Goal: Task Accomplishment & Management: Manage account settings

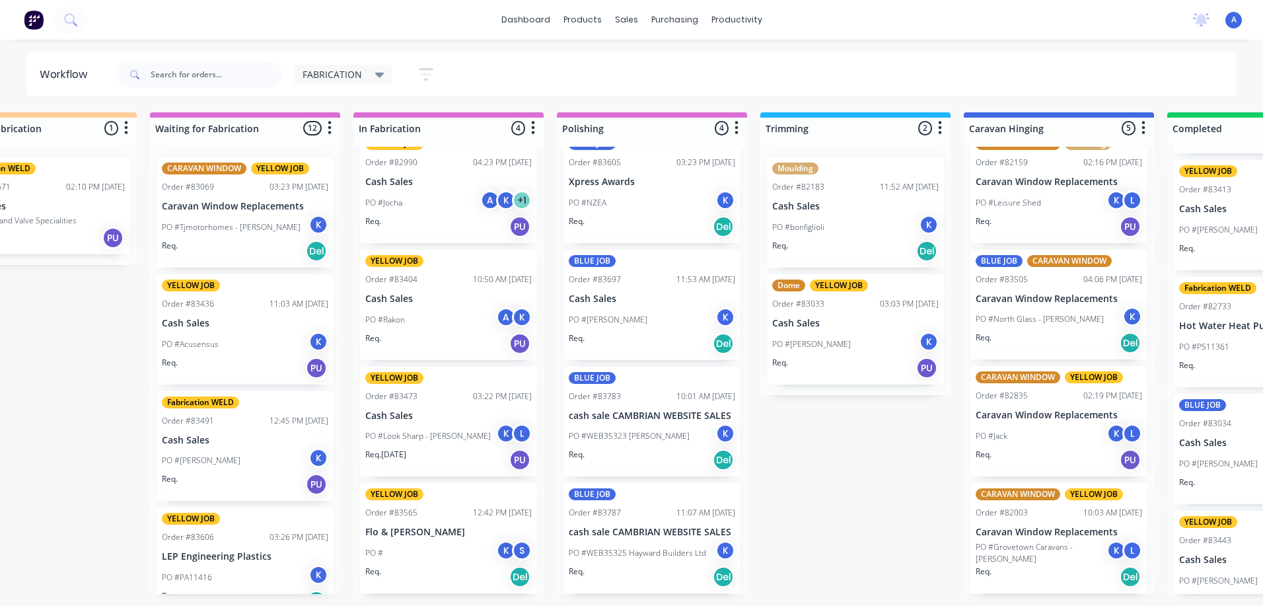
scroll to position [0, 273]
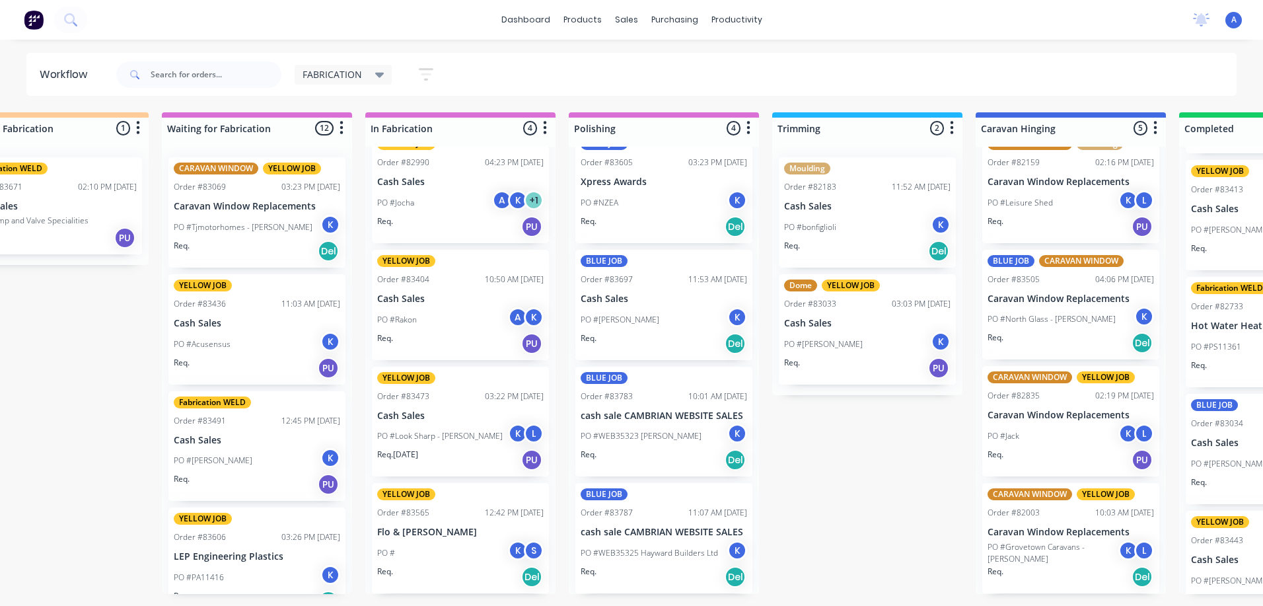
click at [281, 455] on div "PO #[PERSON_NAME] K" at bounding box center [257, 460] width 166 height 25
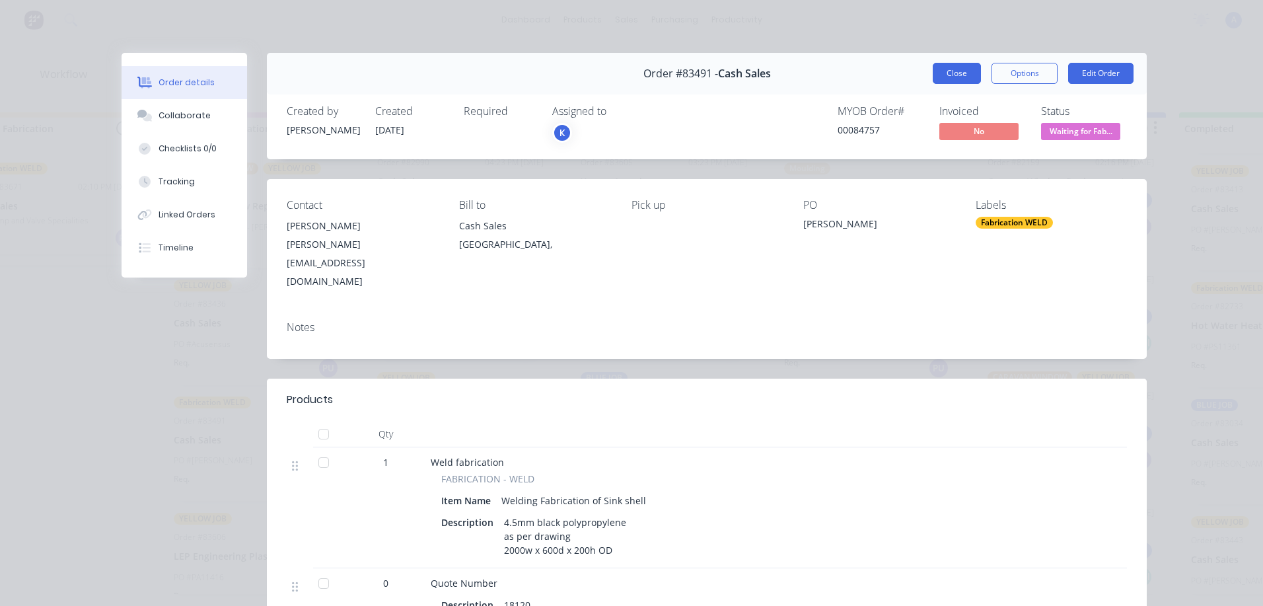
click at [956, 81] on button "Close" at bounding box center [957, 73] width 48 height 21
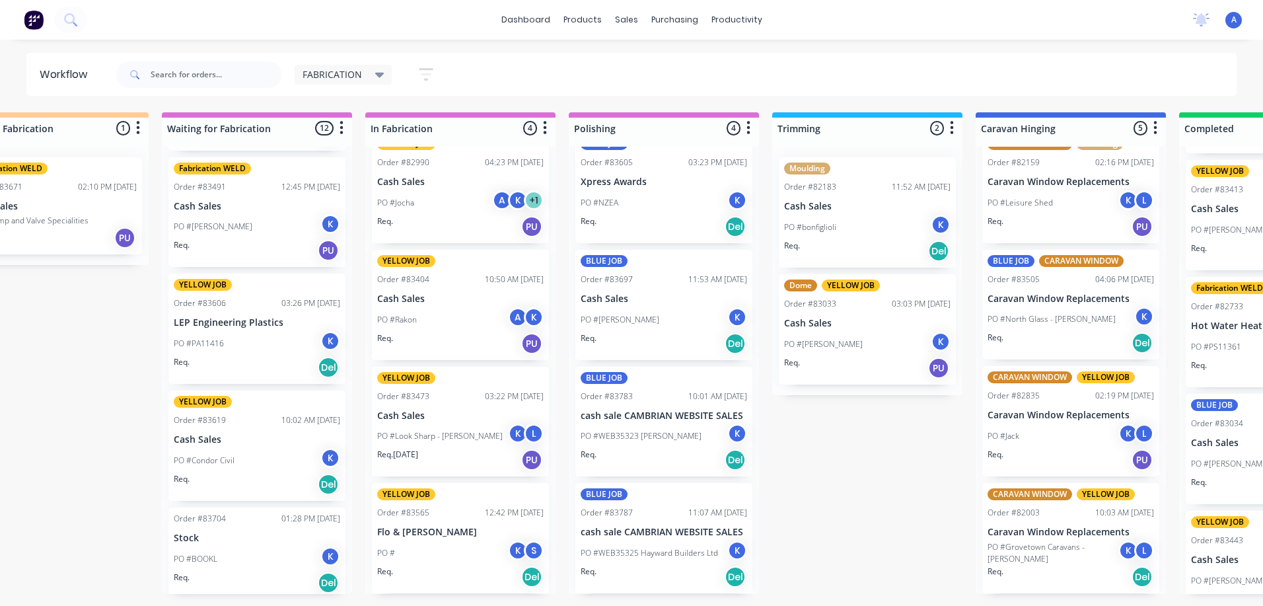
scroll to position [245, 0]
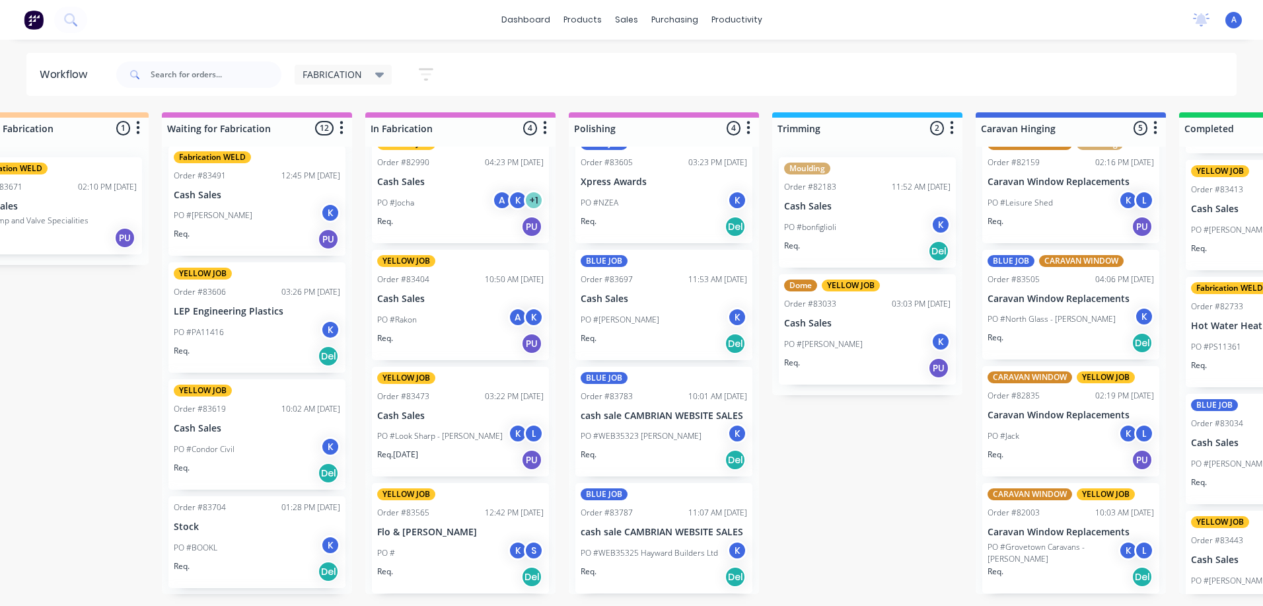
click at [279, 429] on p "Cash Sales" at bounding box center [257, 428] width 166 height 11
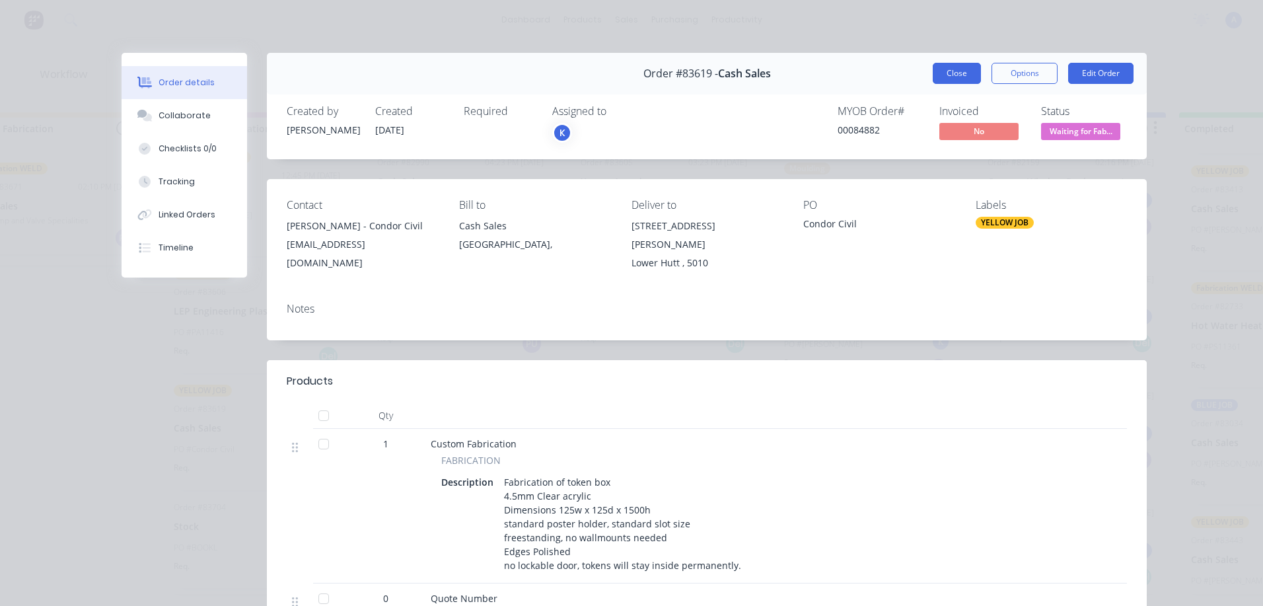
click at [950, 75] on button "Close" at bounding box center [957, 73] width 48 height 21
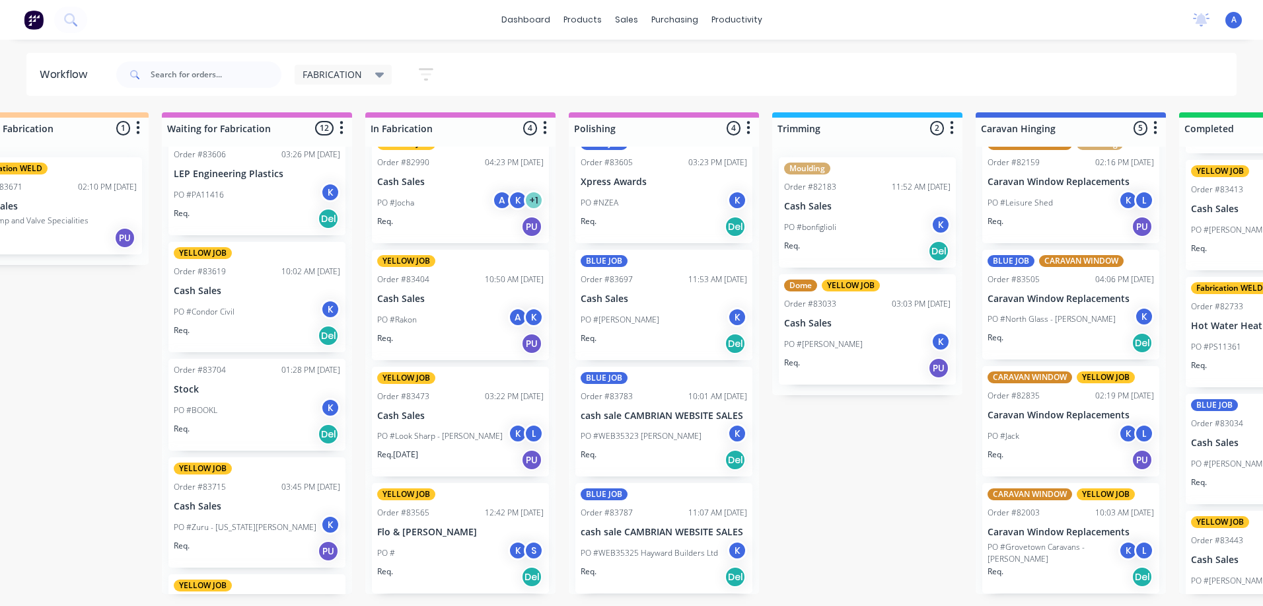
scroll to position [383, 0]
click at [258, 507] on p "Cash Sales" at bounding box center [257, 505] width 166 height 11
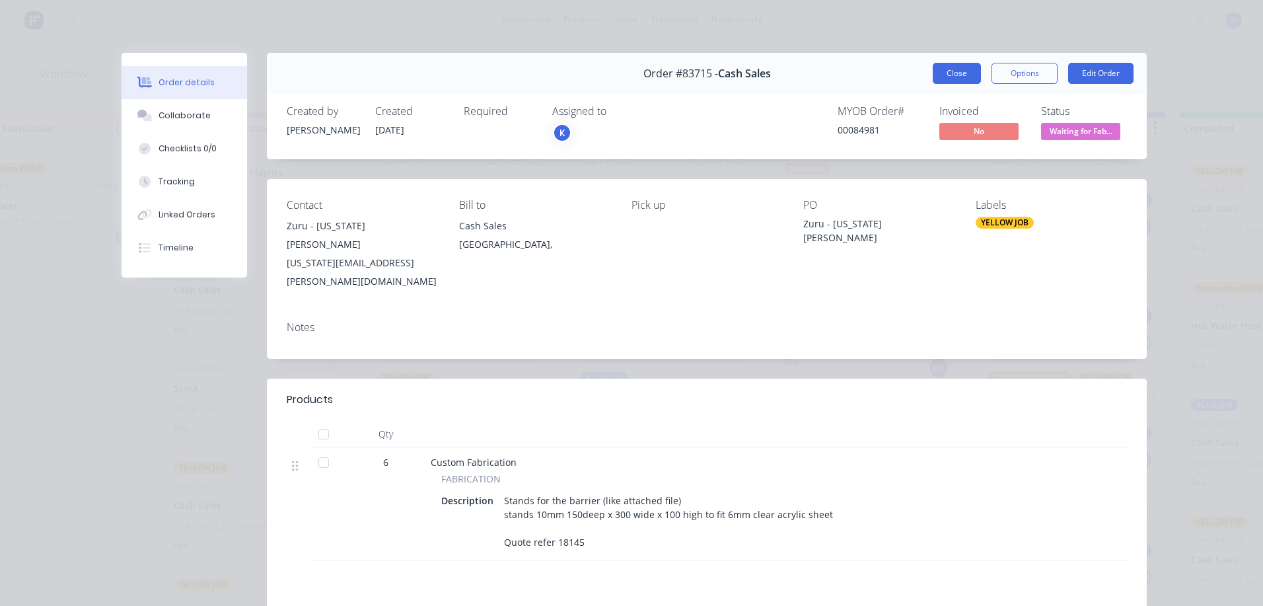
click at [944, 70] on button "Close" at bounding box center [957, 73] width 48 height 21
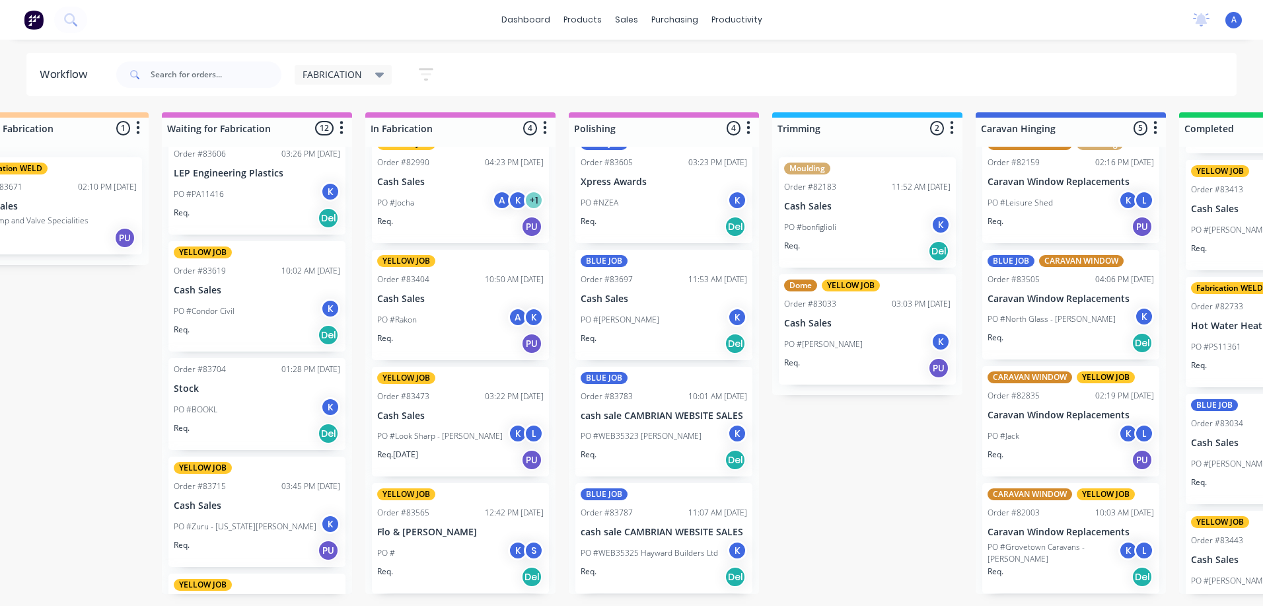
click at [320, 520] on div "K" at bounding box center [330, 524] width 20 height 20
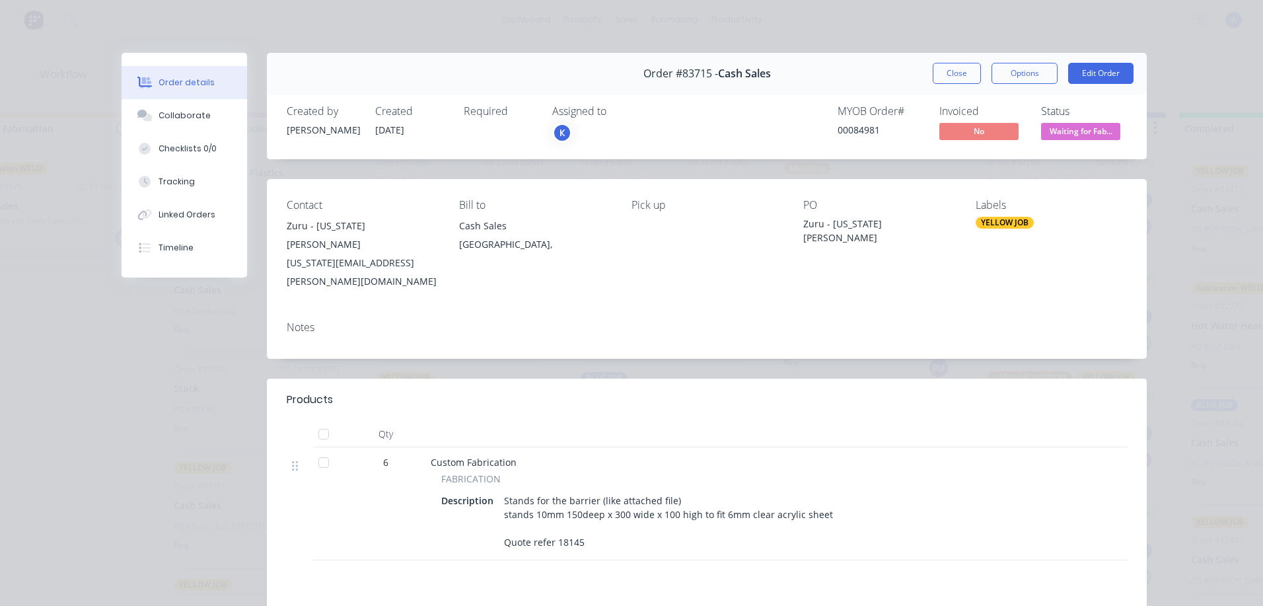
click at [558, 130] on div "K" at bounding box center [562, 133] width 20 height 20
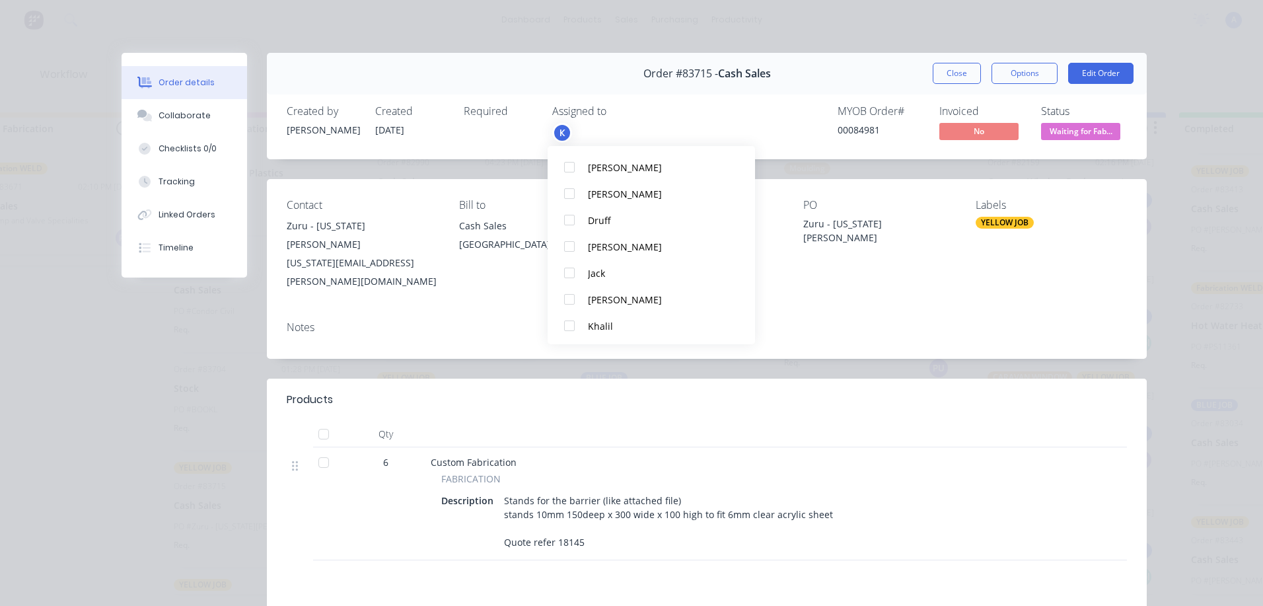
scroll to position [225, 0]
click at [566, 330] on div at bounding box center [569, 324] width 26 height 26
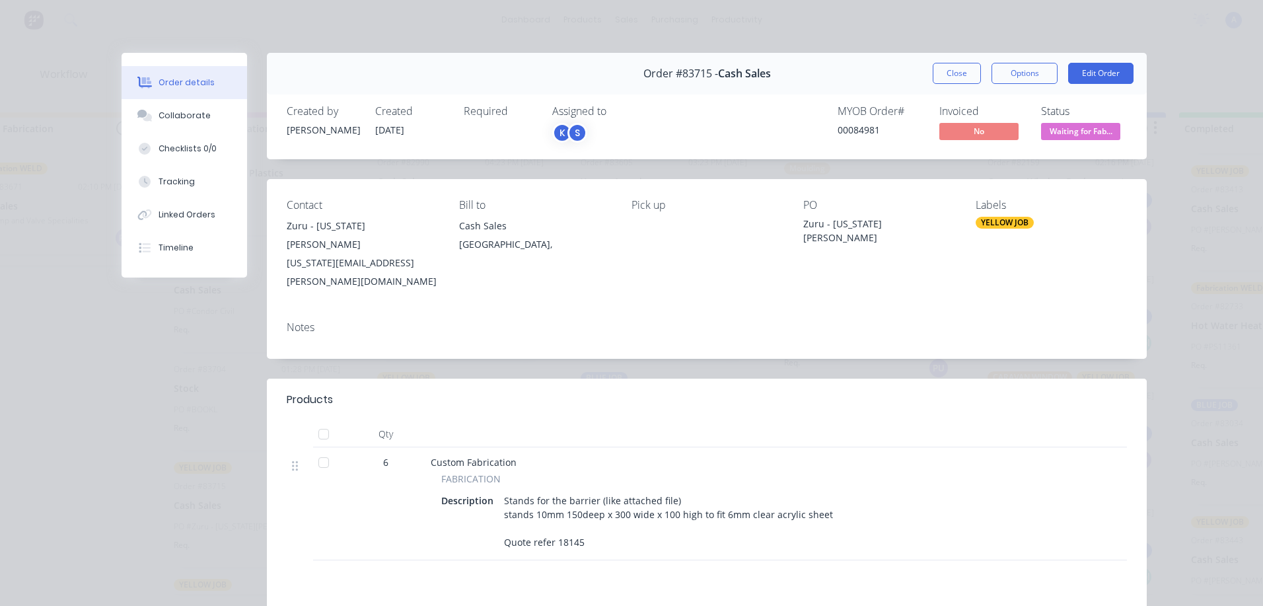
click at [1109, 129] on span "Waiting for Fab..." at bounding box center [1080, 131] width 79 height 17
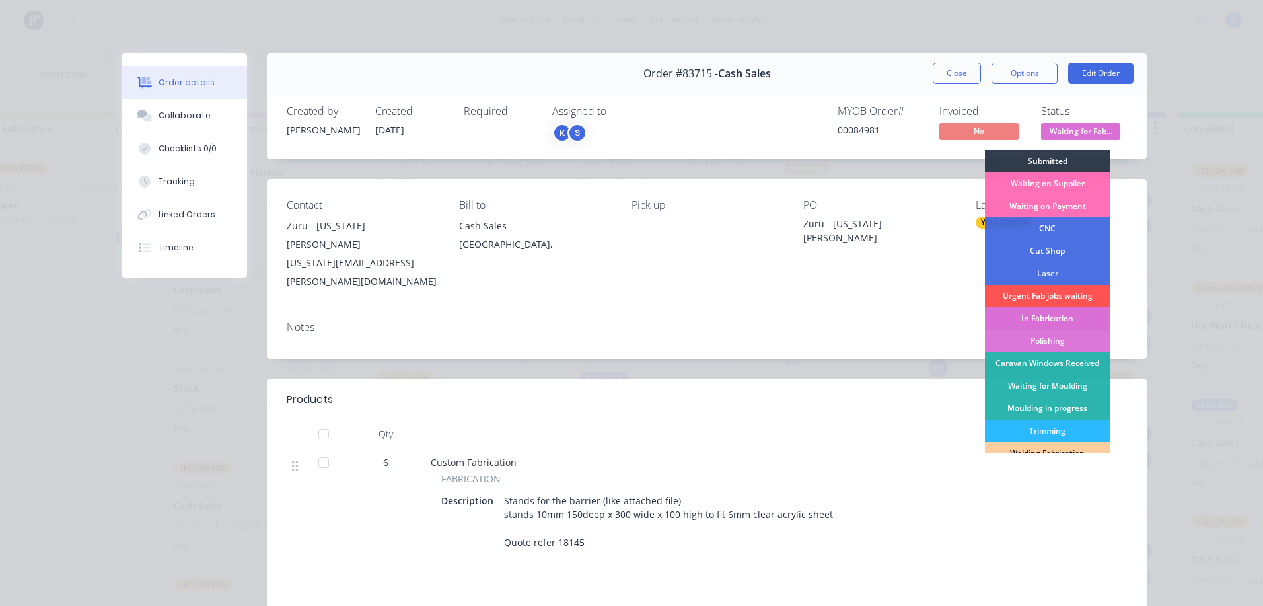
click at [1080, 318] on div "In Fabrication" at bounding box center [1047, 318] width 125 height 22
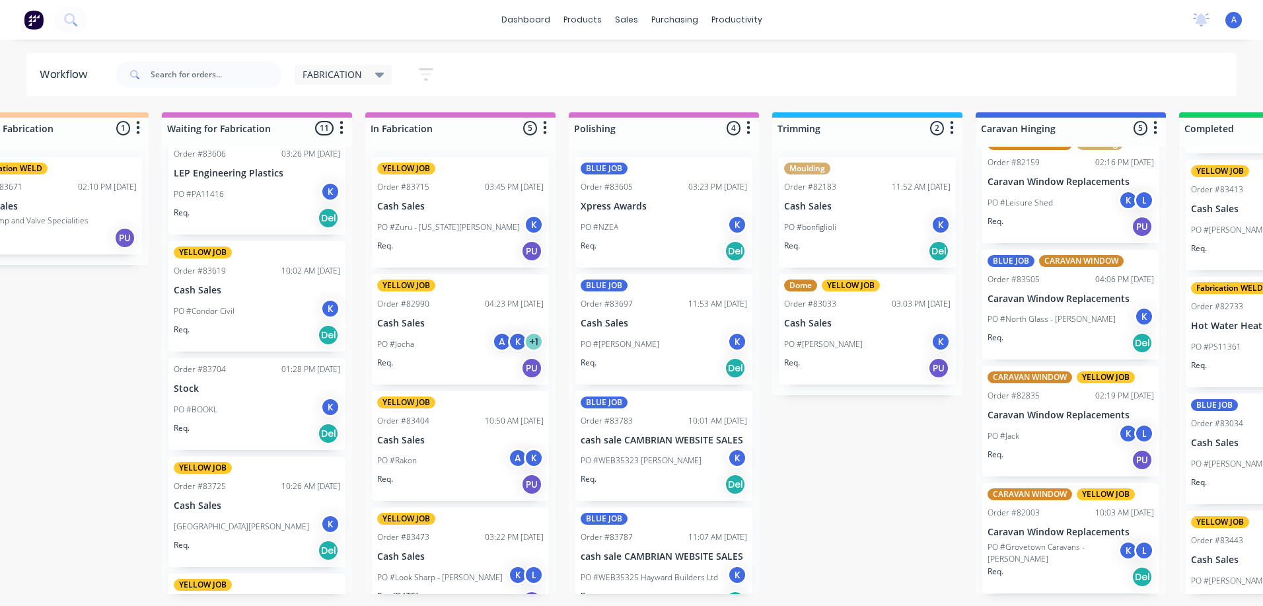
scroll to position [5, 0]
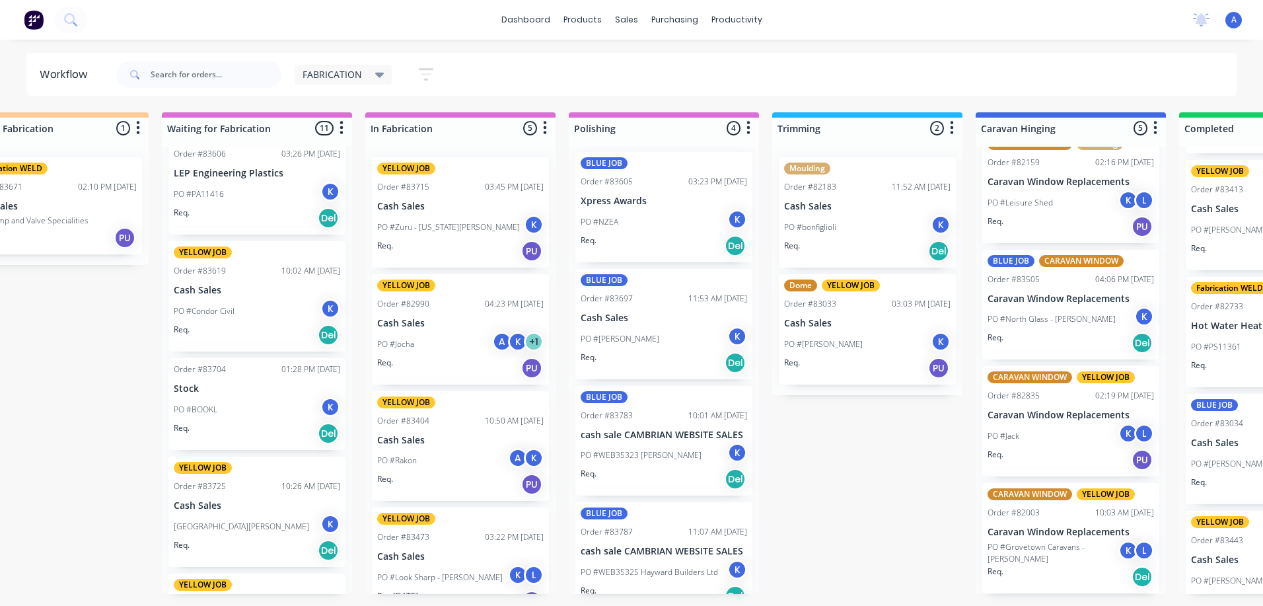
click at [686, 437] on p "cash sale CAMBRIAN WEBSITE SALES" at bounding box center [664, 434] width 166 height 11
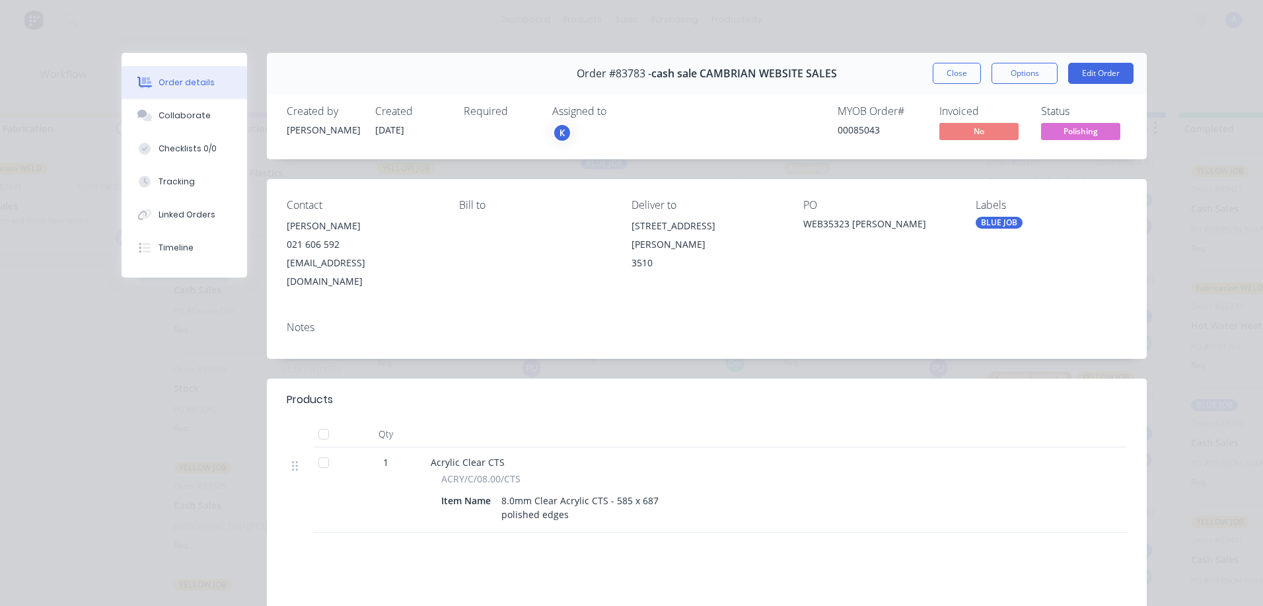
click at [583, 124] on div "K" at bounding box center [618, 133] width 132 height 20
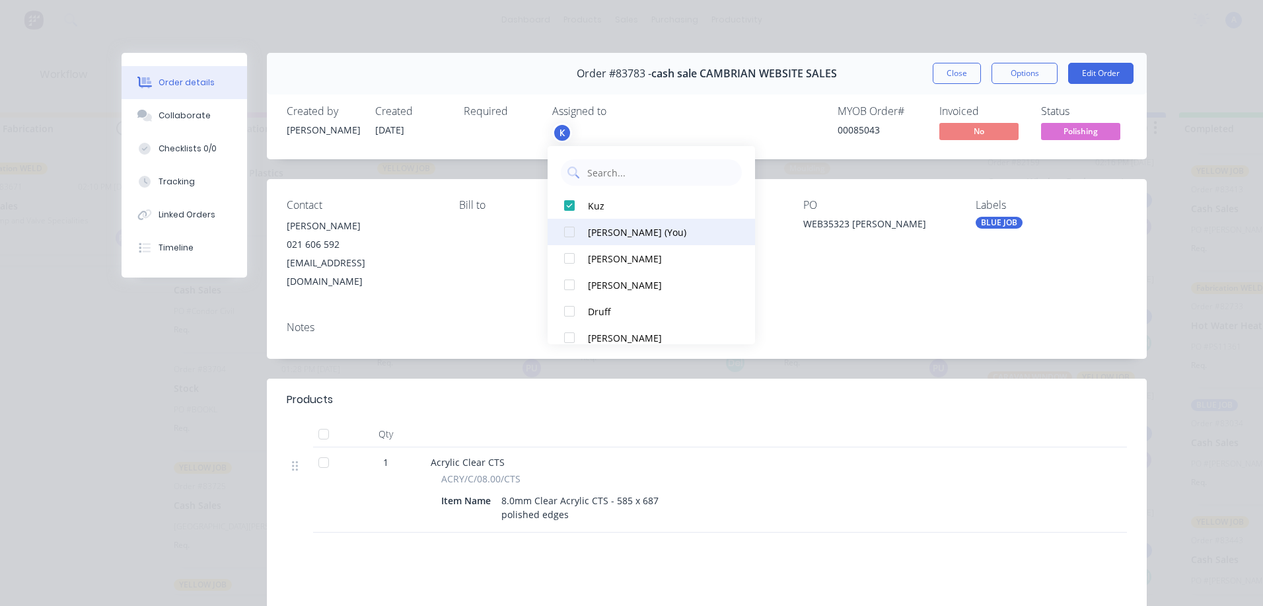
click at [625, 232] on div "[PERSON_NAME] (You)" at bounding box center [657, 232] width 139 height 14
click at [956, 80] on button "Close" at bounding box center [957, 73] width 48 height 21
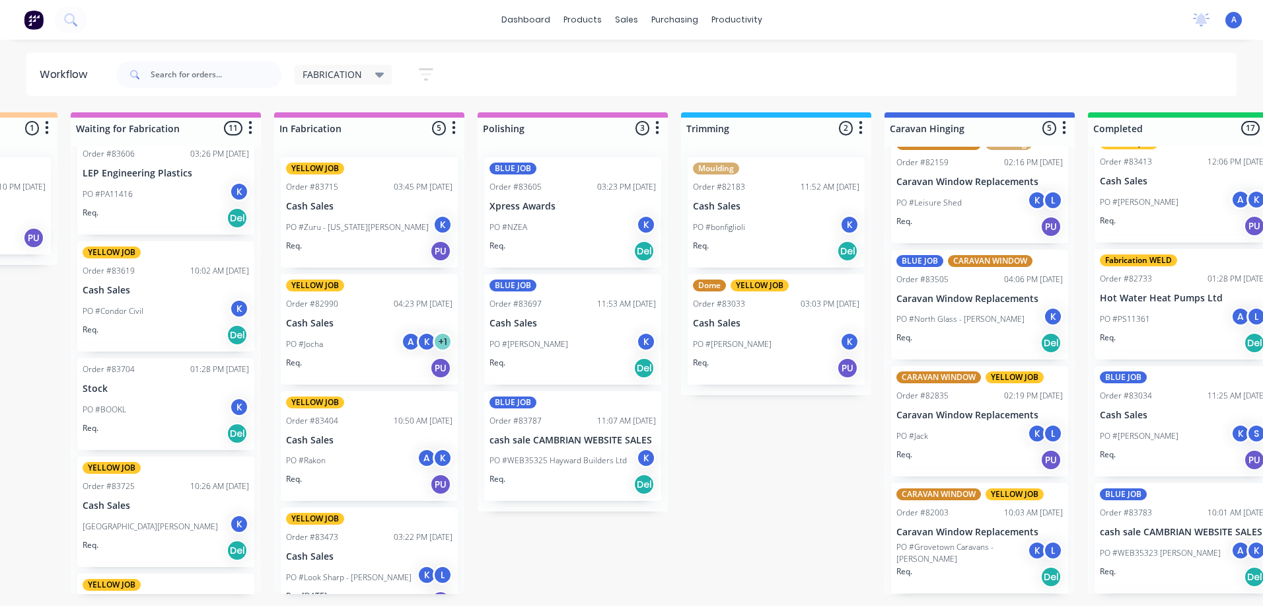
scroll to position [0, 395]
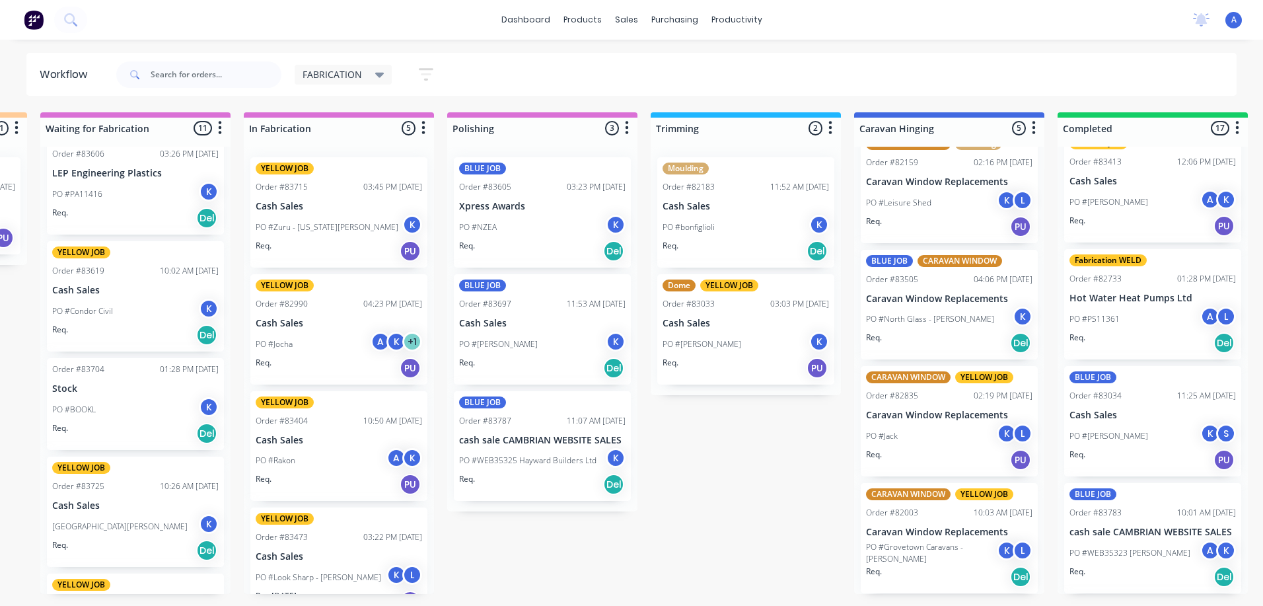
click at [548, 435] on p "cash sale CAMBRIAN WEBSITE SALES" at bounding box center [542, 440] width 166 height 11
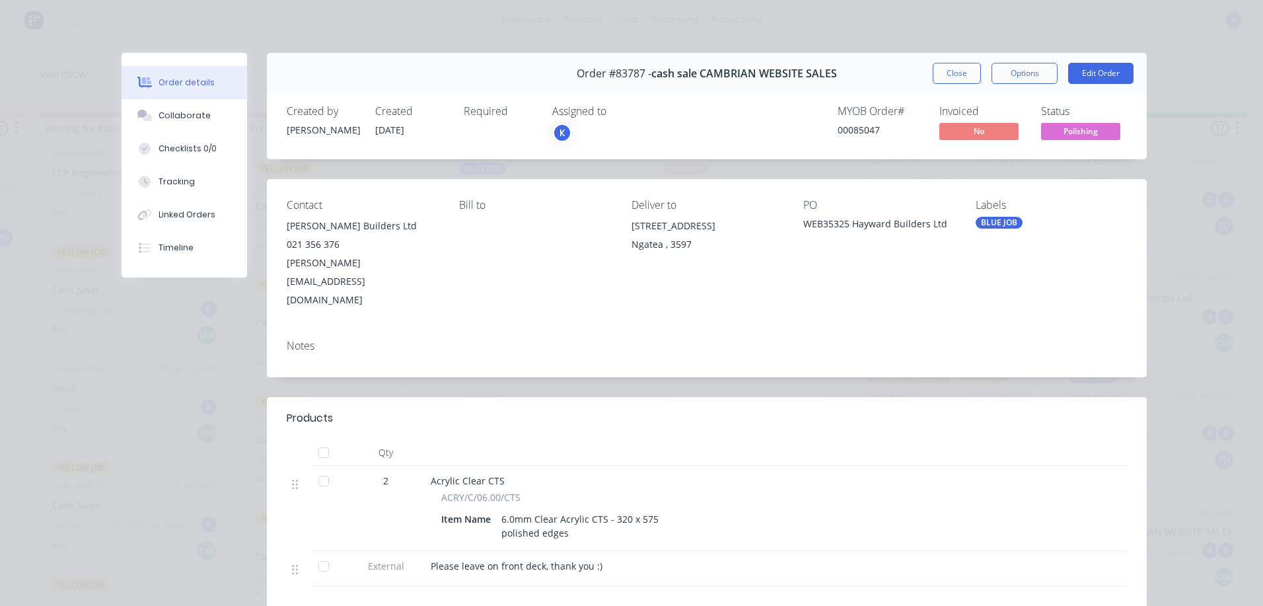
click at [564, 131] on div "K" at bounding box center [562, 133] width 20 height 20
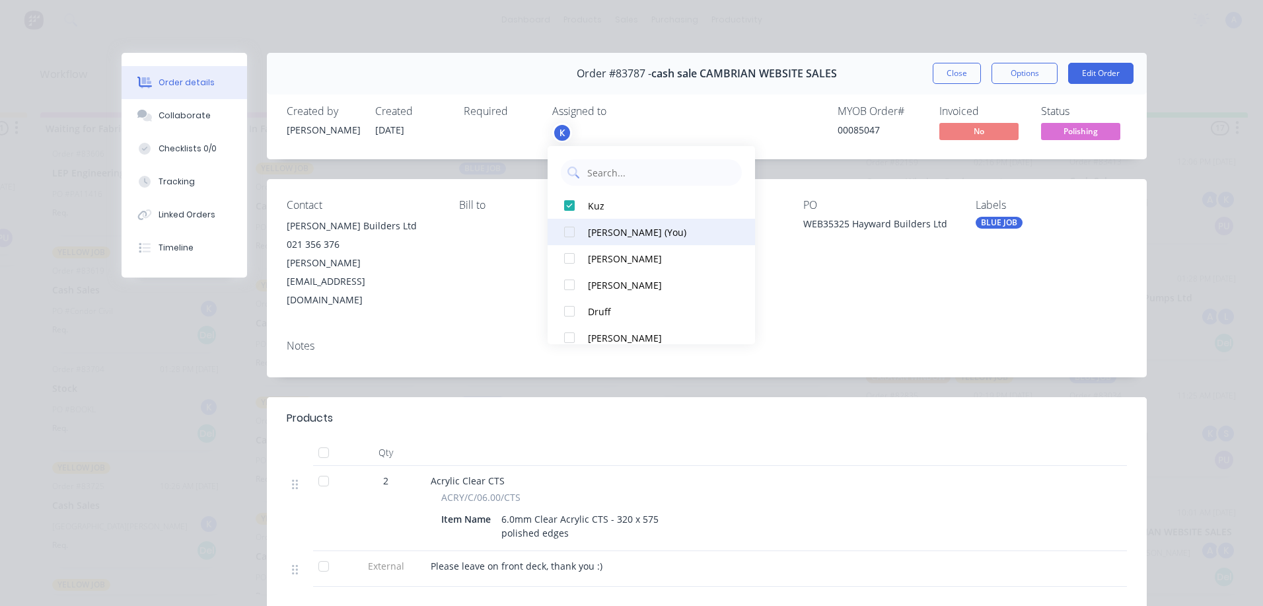
click at [614, 229] on div "[PERSON_NAME] (You)" at bounding box center [657, 232] width 139 height 14
click at [964, 79] on button "Close" at bounding box center [957, 73] width 48 height 21
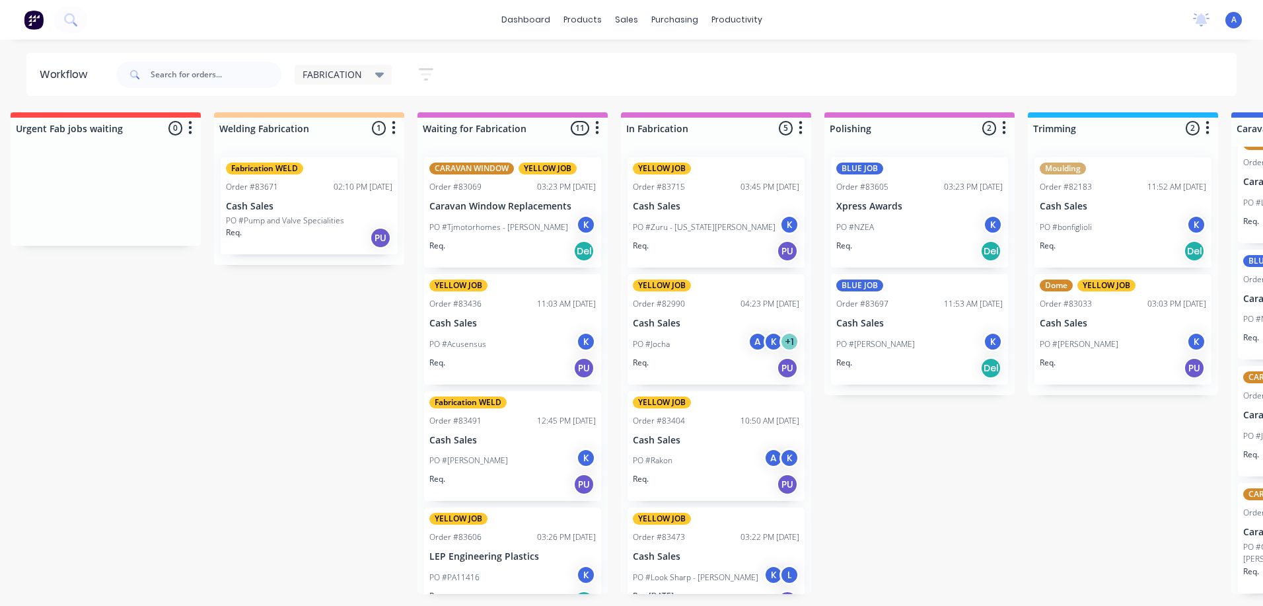
scroll to position [0, 0]
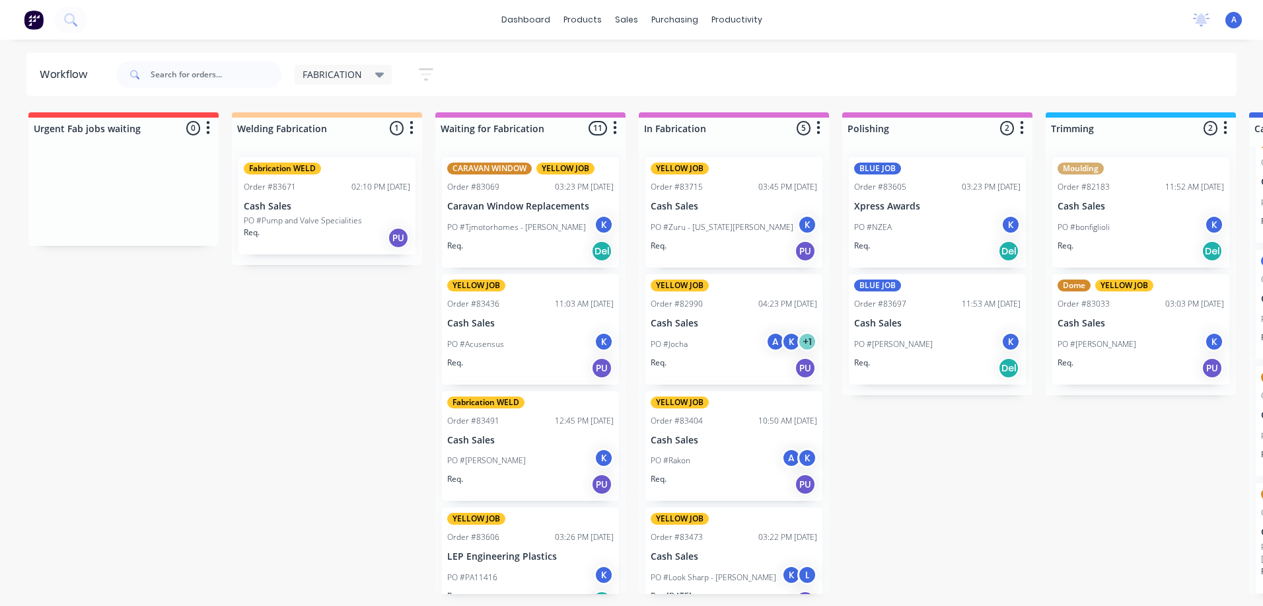
click at [378, 75] on icon at bounding box center [379, 75] width 9 height 5
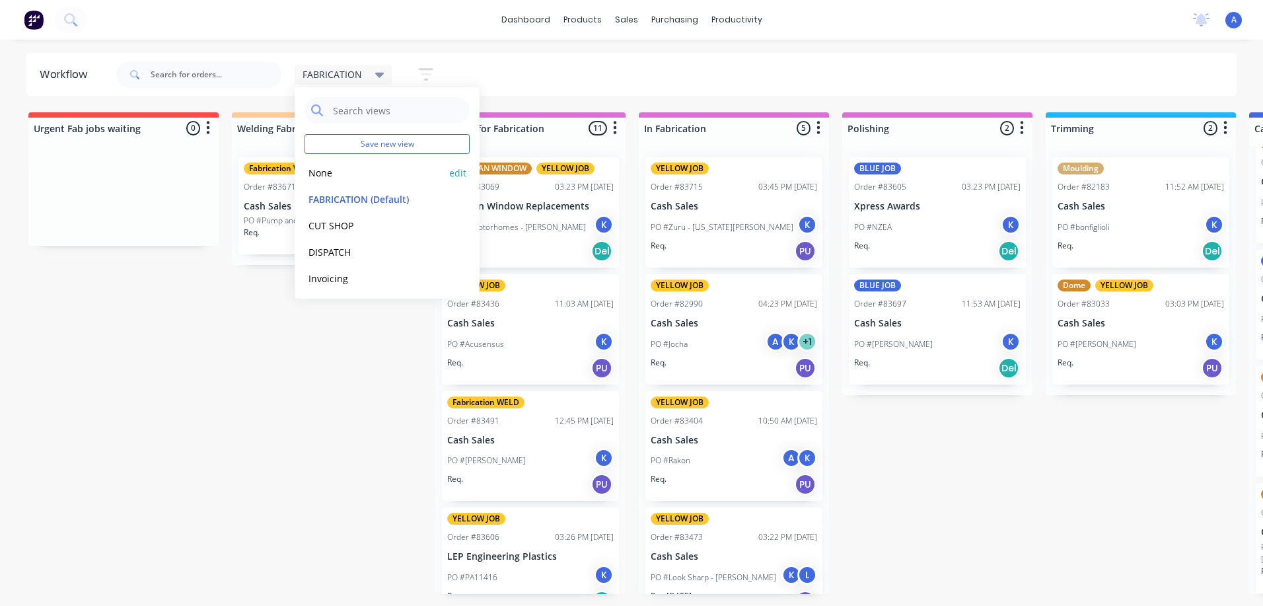
click at [327, 168] on button "None" at bounding box center [375, 172] width 141 height 15
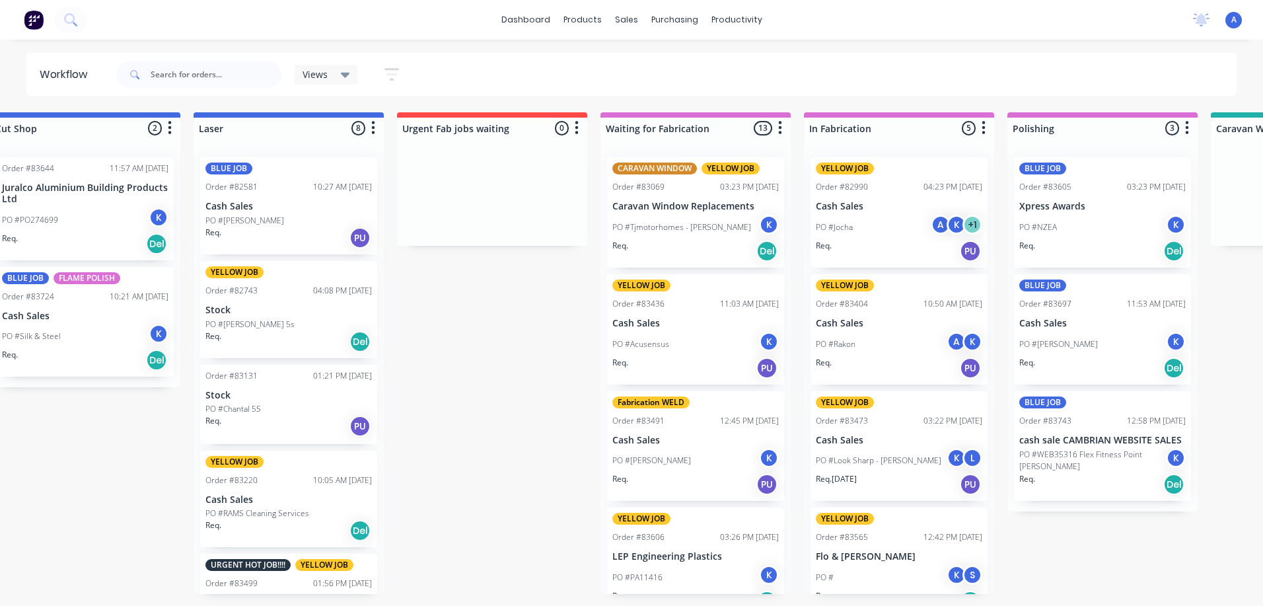
scroll to position [0, 853]
click at [1093, 443] on p "cash sale CAMBRIAN WEBSITE SALES" at bounding box center [1102, 440] width 166 height 11
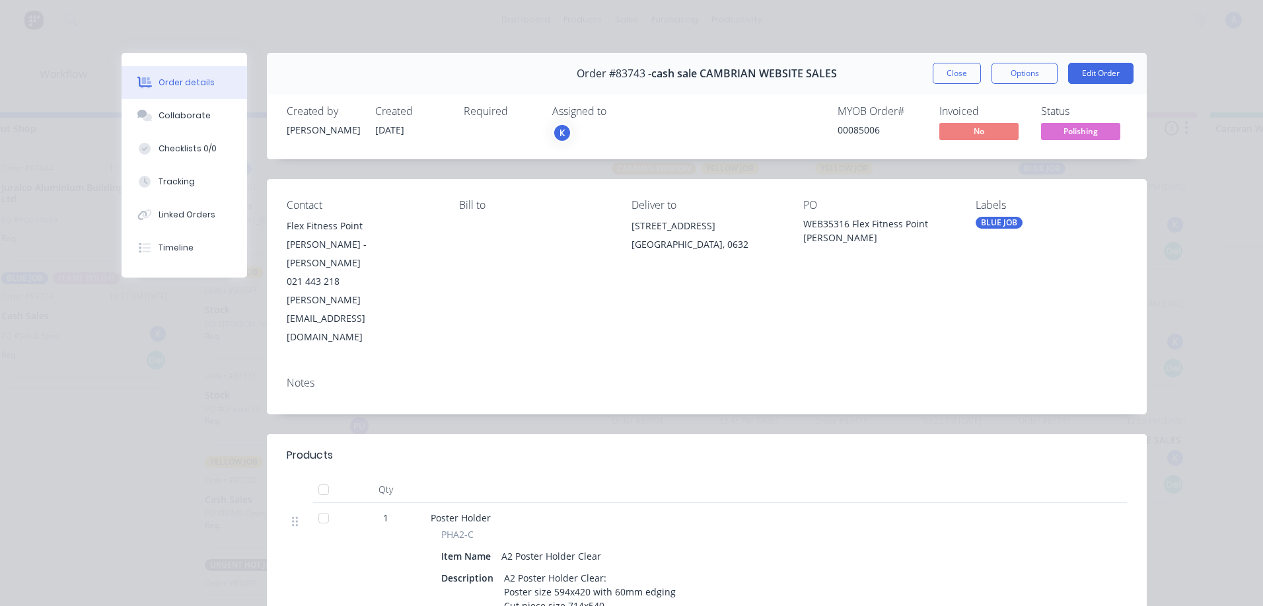
click at [583, 126] on div "K" at bounding box center [618, 133] width 132 height 20
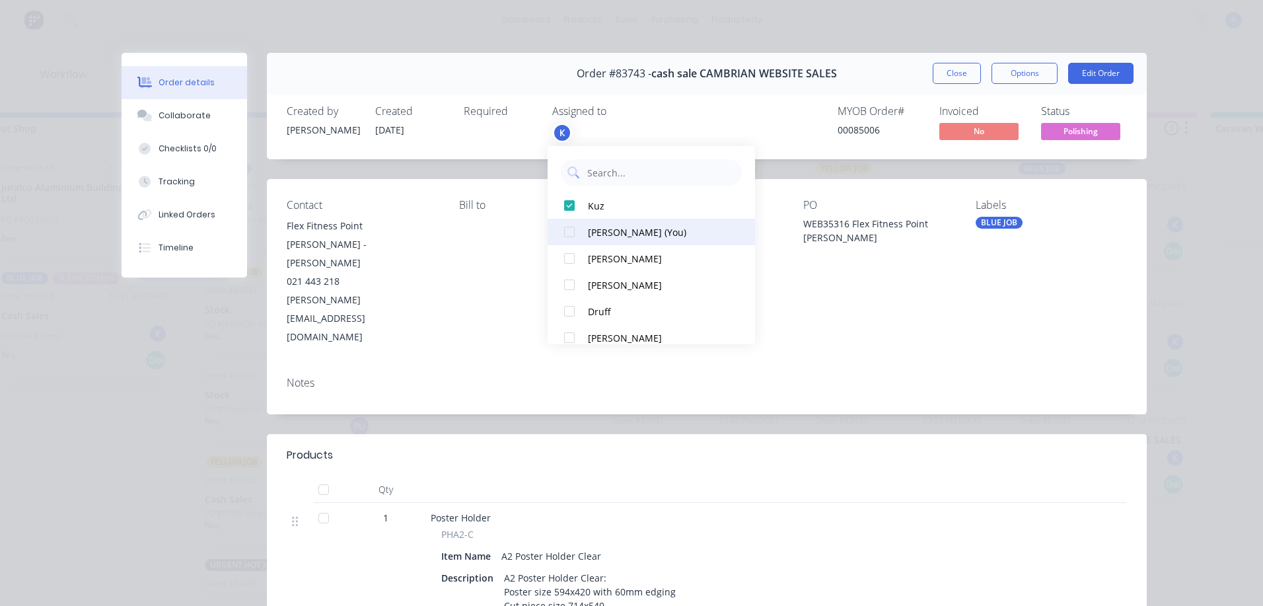
click at [616, 233] on div "[PERSON_NAME] (You)" at bounding box center [657, 232] width 139 height 14
click at [953, 72] on button "Close" at bounding box center [957, 73] width 48 height 21
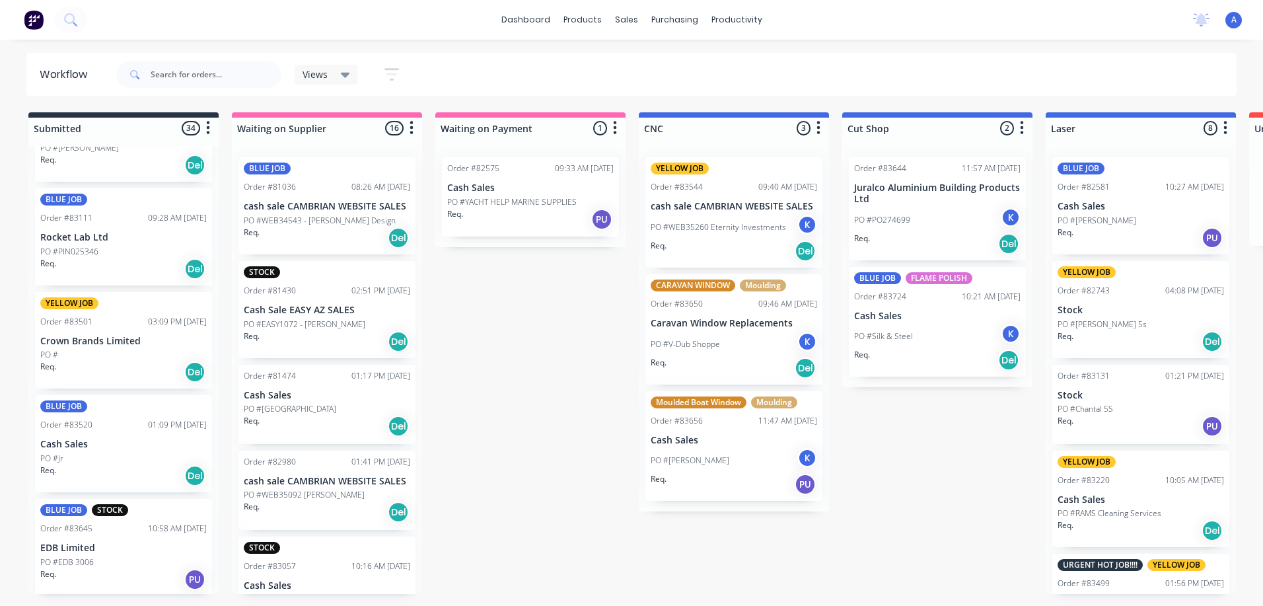
scroll to position [82, 0]
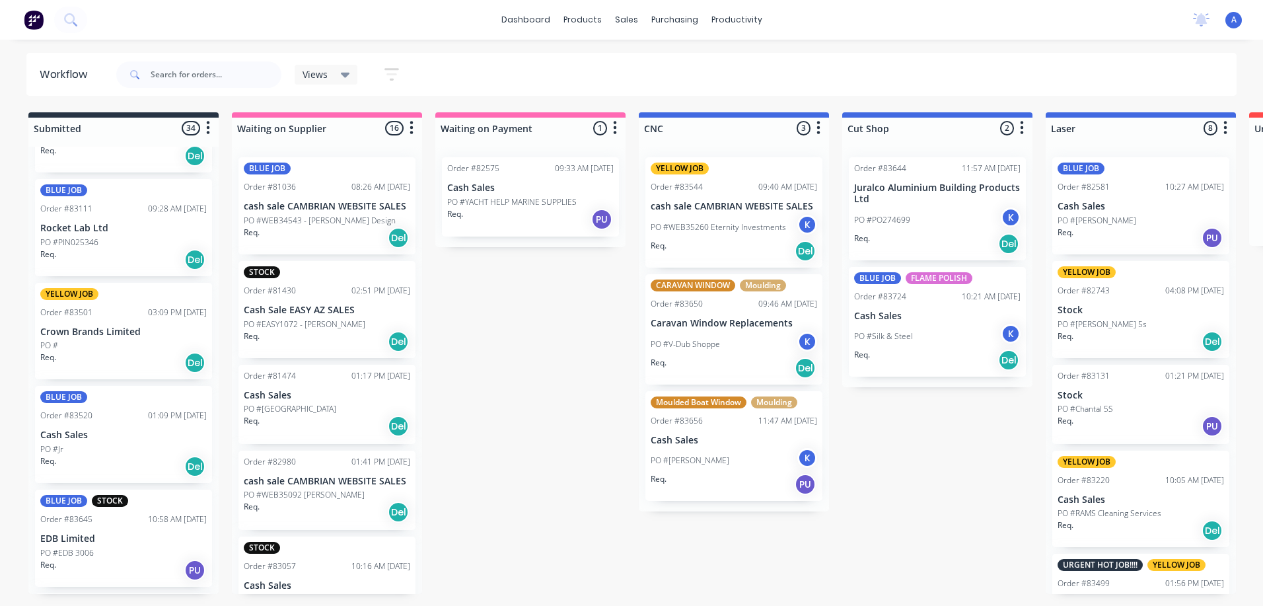
click at [126, 320] on div "YELLOW JOB Order #83501 03:09 PM [DATE] Crown Brands Limited PO # Req. Del" at bounding box center [123, 331] width 177 height 97
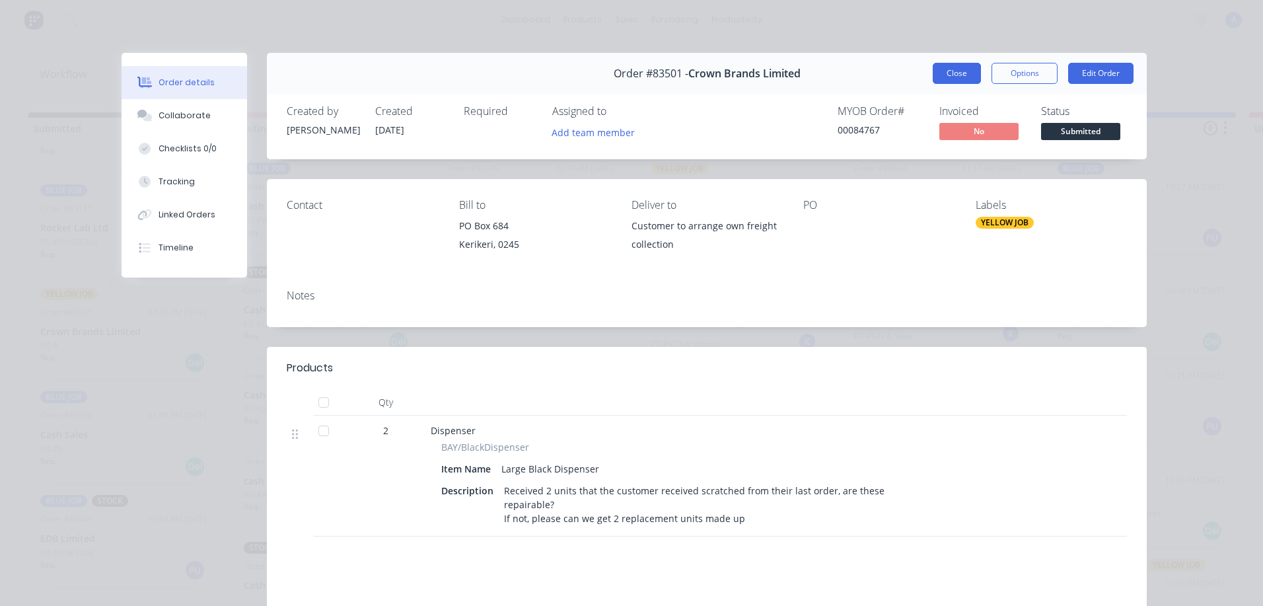
click at [957, 75] on button "Close" at bounding box center [957, 73] width 48 height 21
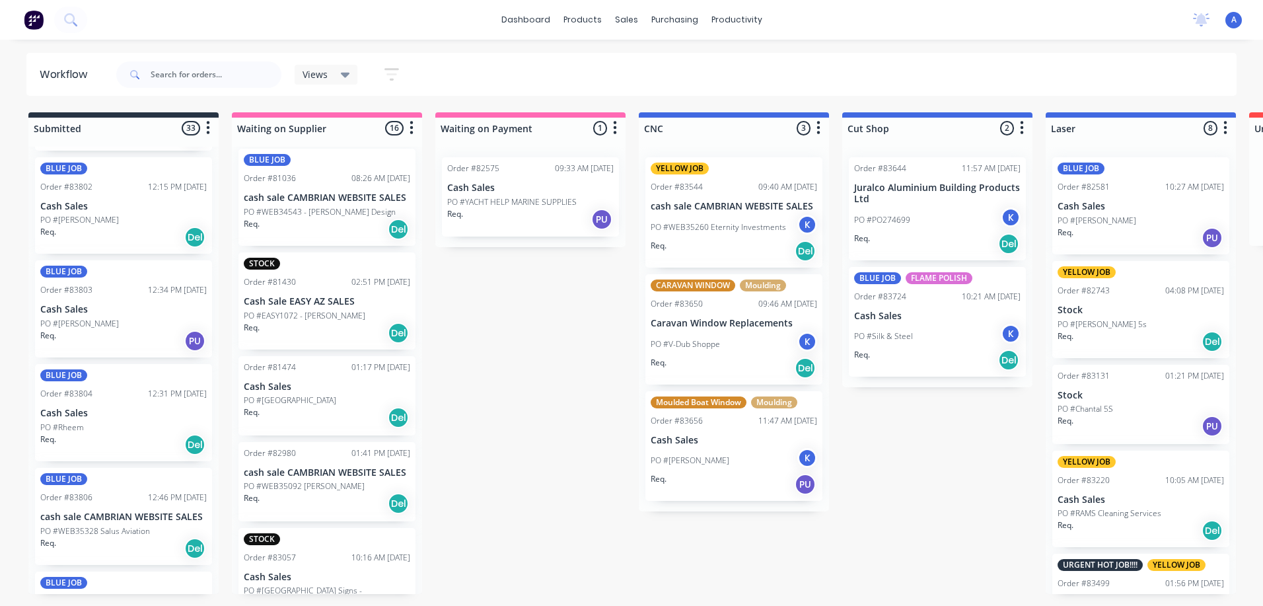
scroll to position [2951, 0]
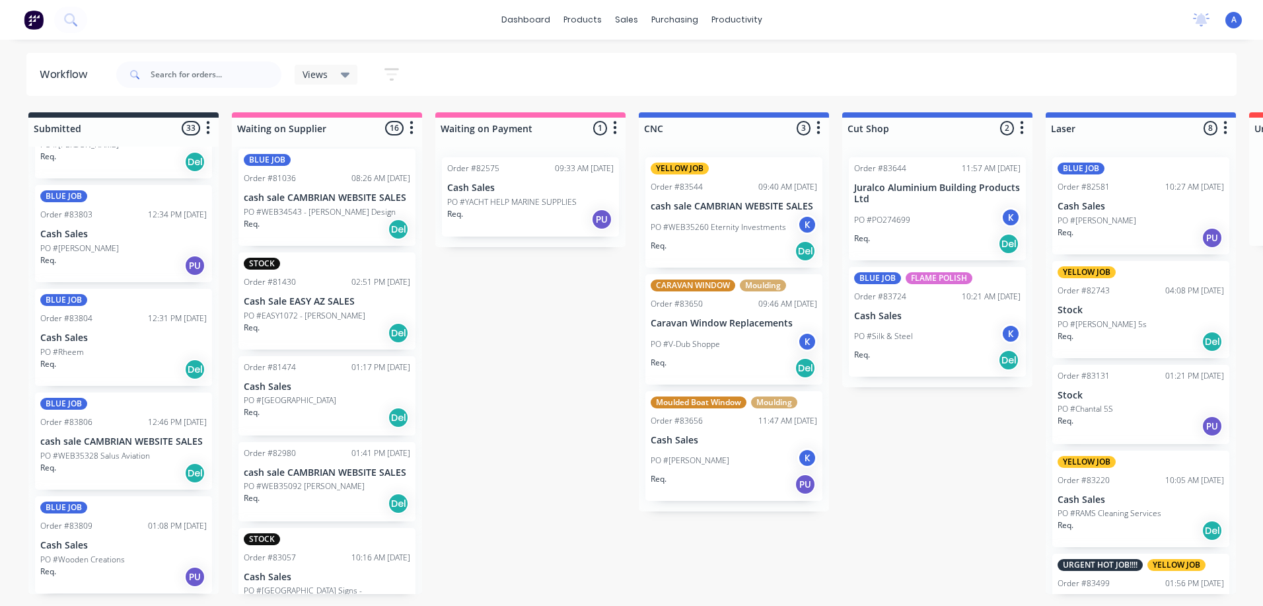
click at [353, 74] on div "Views" at bounding box center [326, 75] width 63 height 20
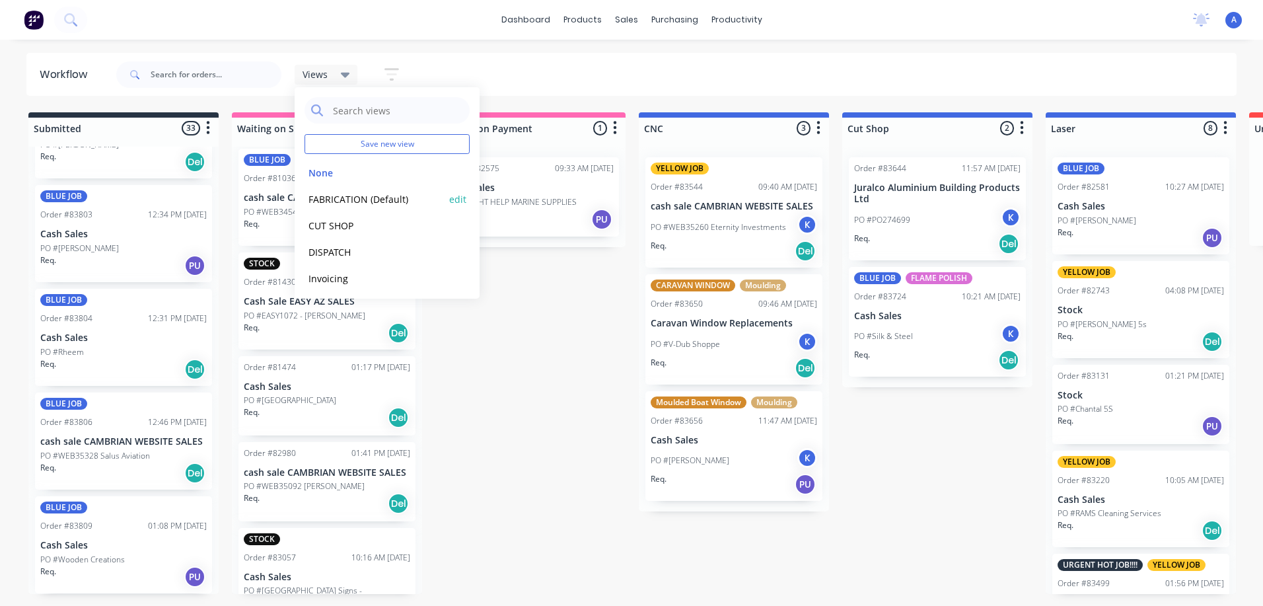
click at [374, 200] on button "FABRICATION (Default)" at bounding box center [375, 199] width 141 height 15
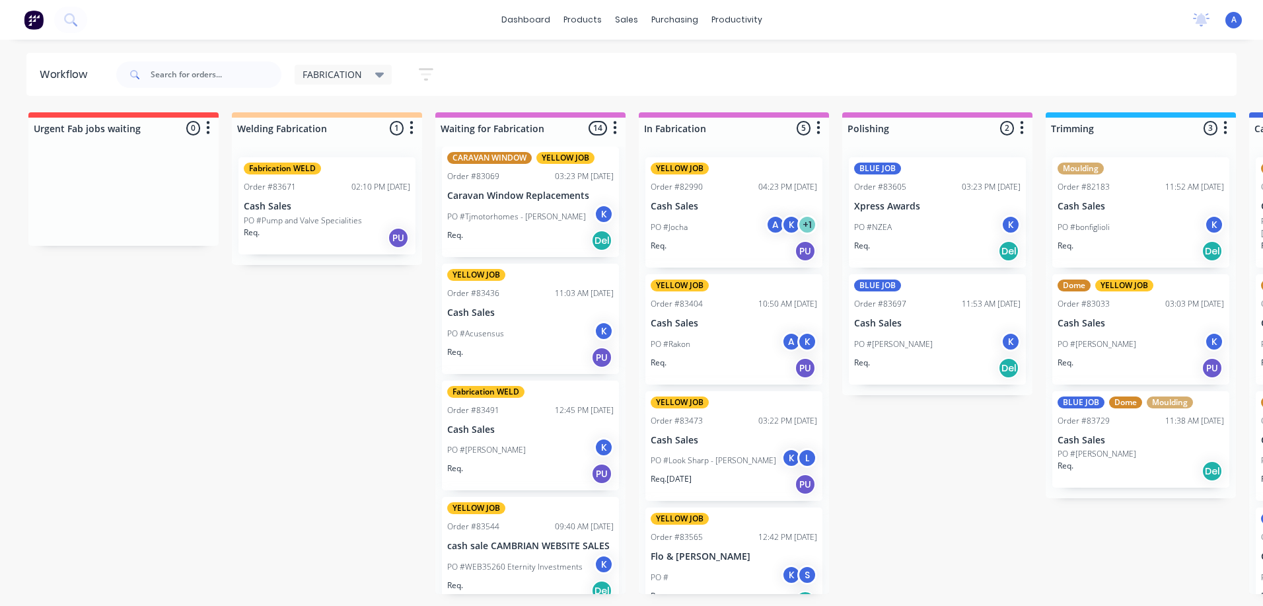
scroll to position [0, 0]
